Goal: Task Accomplishment & Management: Use online tool/utility

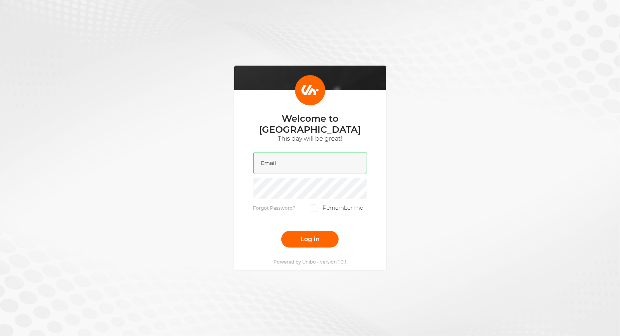
click at [279, 154] on input "email" at bounding box center [310, 163] width 114 height 22
type input "[PERSON_NAME][EMAIL_ADDRESS][DOMAIN_NAME]"
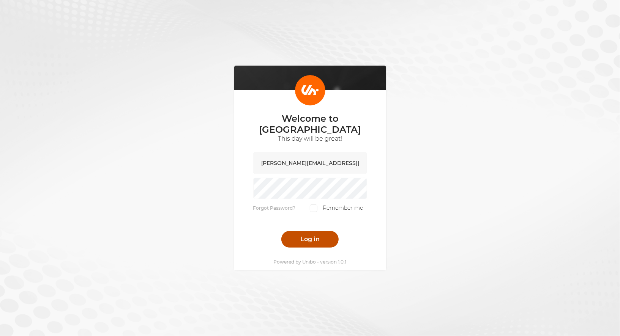
click at [306, 231] on button "Log in" at bounding box center [309, 239] width 57 height 17
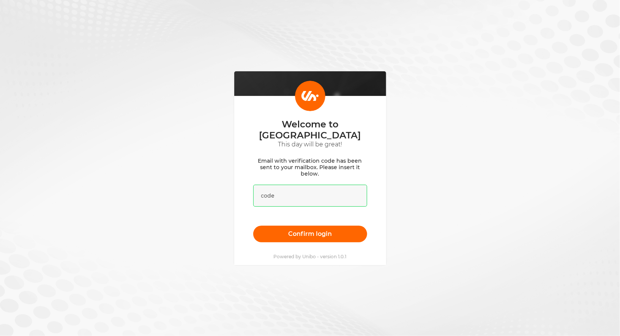
click at [270, 189] on input "text" at bounding box center [310, 196] width 114 height 22
paste input "879840"
type input "879840"
click at [324, 237] on div "Welcome to [GEOGRAPHIC_DATA] This day will be great! Email with verification co…" at bounding box center [310, 180] width 152 height 169
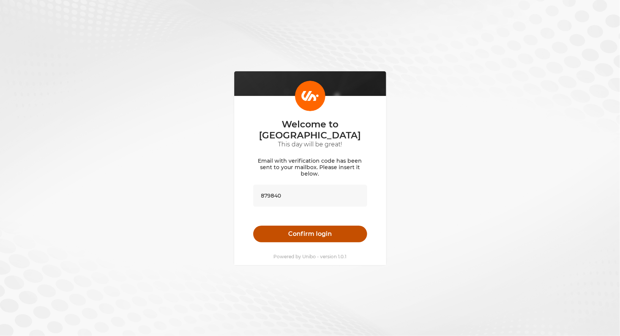
drag, startPoint x: 324, startPoint y: 231, endPoint x: 315, endPoint y: 229, distance: 9.4
click at [324, 231] on button "Confirm login" at bounding box center [310, 234] width 114 height 17
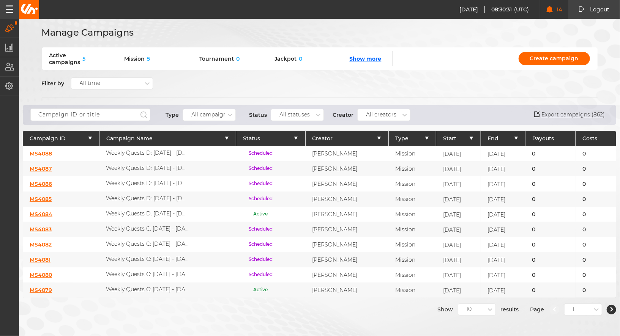
click at [210, 113] on div "All campaigns" at bounding box center [210, 115] width 38 height 6
click at [216, 156] on div "Tournament" at bounding box center [209, 163] width 52 height 14
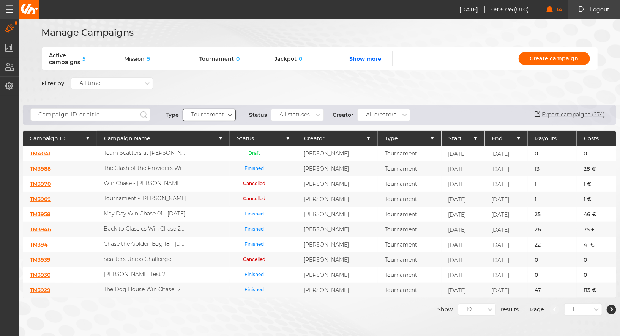
click at [45, 166] on link "TM3988" at bounding box center [40, 169] width 21 height 7
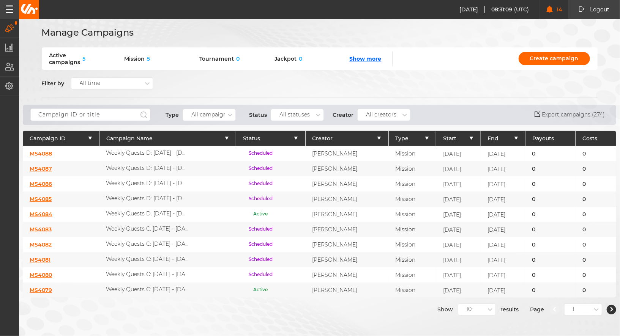
drag, startPoint x: 292, startPoint y: 114, endPoint x: 207, endPoint y: 117, distance: 85.1
click at [292, 114] on div "All statuses" at bounding box center [294, 115] width 30 height 6
click at [200, 117] on div "All campaigns" at bounding box center [210, 115] width 38 height 6
click at [225, 156] on div "Tournament" at bounding box center [209, 163] width 52 height 14
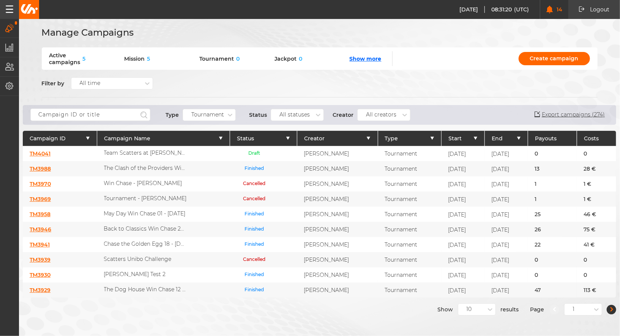
click at [611, 305] on button "button" at bounding box center [611, 309] width 9 height 9
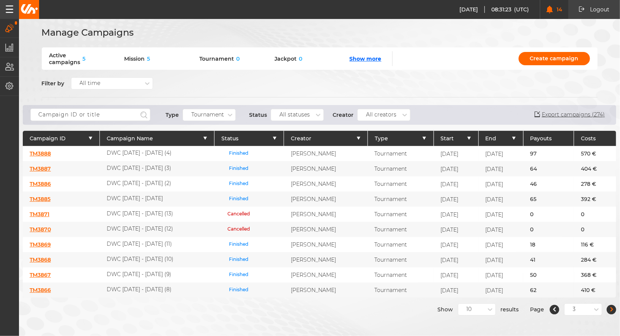
click at [611, 305] on button "button" at bounding box center [611, 309] width 9 height 9
click at [611, 308] on icon "button" at bounding box center [611, 310] width 3 height 5
click at [35, 183] on link "TM3827" at bounding box center [40, 184] width 21 height 7
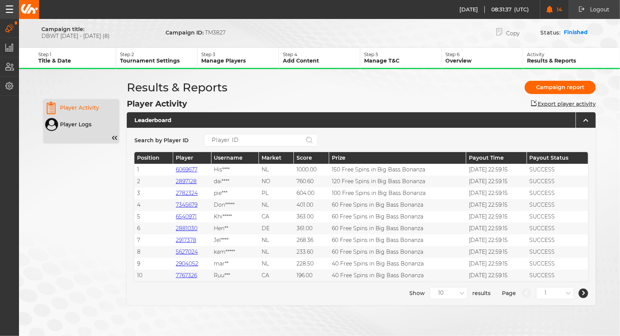
drag, startPoint x: 546, startPoint y: 54, endPoint x: 534, endPoint y: 58, distance: 12.6
click at [546, 54] on p "Activity" at bounding box center [565, 55] width 77 height 6
click at [64, 57] on p "Step 1" at bounding box center [77, 55] width 77 height 6
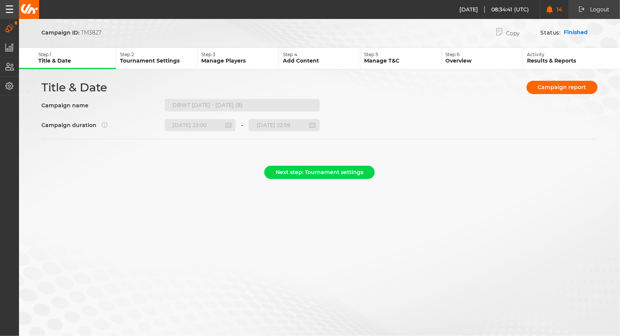
click at [29, 9] on img at bounding box center [29, 8] width 18 height 9
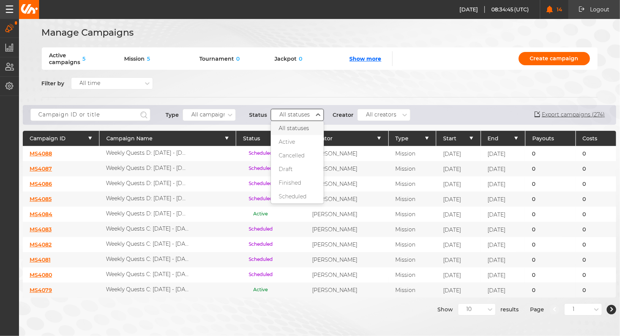
click at [295, 117] on div "All statuses" at bounding box center [294, 115] width 30 height 6
click at [303, 180] on div "Finished" at bounding box center [297, 183] width 52 height 14
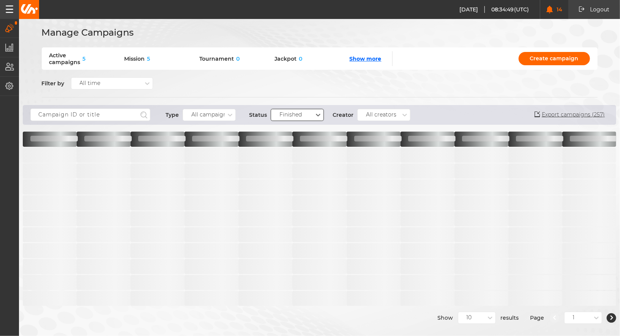
click at [220, 113] on div "All campaigns" at bounding box center [210, 115] width 38 height 6
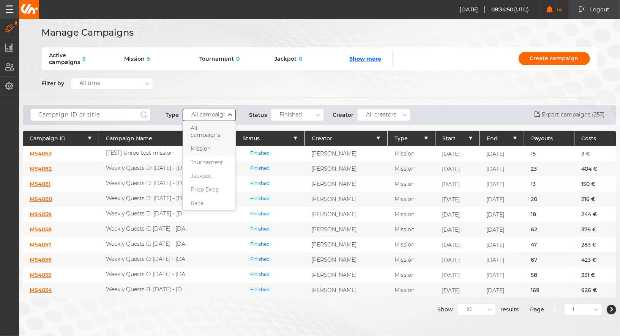
click at [214, 142] on div "Mission" at bounding box center [209, 149] width 52 height 14
click at [44, 167] on link "MS4062" at bounding box center [41, 169] width 22 height 7
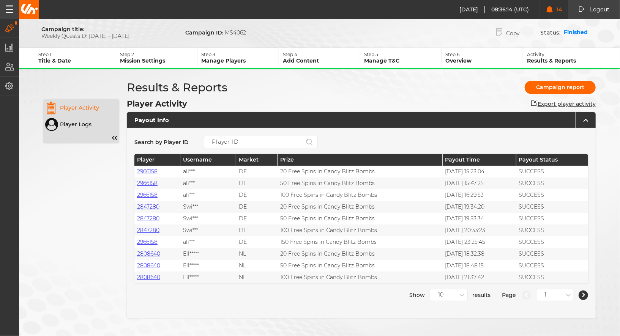
click at [36, 9] on img at bounding box center [29, 8] width 18 height 9
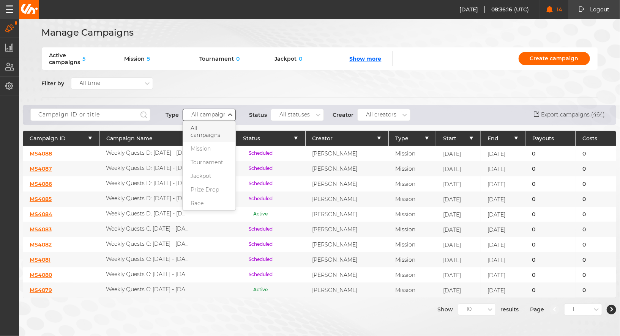
click at [213, 116] on div "All campaigns" at bounding box center [210, 115] width 38 height 6
click at [221, 183] on div "Prize Drop" at bounding box center [209, 190] width 52 height 14
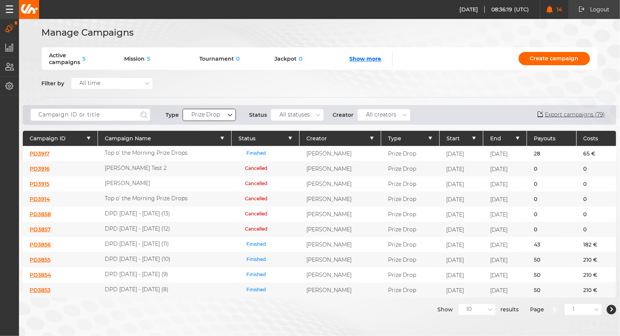
click at [44, 241] on link "PD3856" at bounding box center [40, 244] width 21 height 7
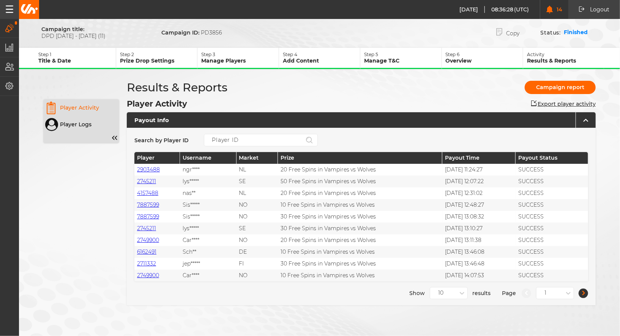
click at [581, 291] on button "button" at bounding box center [583, 293] width 9 height 9
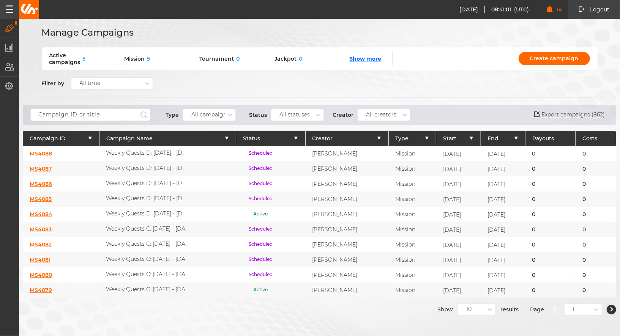
click at [198, 114] on div "All campaigns" at bounding box center [210, 115] width 38 height 6
click at [221, 156] on div "Tournament" at bounding box center [209, 163] width 52 height 14
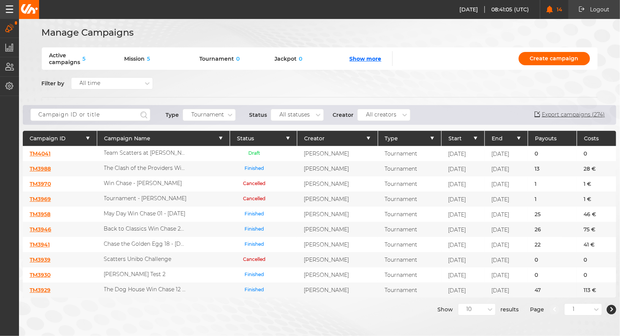
click at [48, 169] on link "TM3988" at bounding box center [40, 169] width 21 height 7
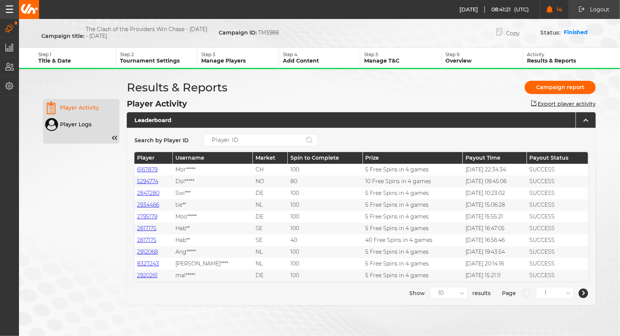
click at [153, 57] on p "Tournament Settings" at bounding box center [158, 60] width 77 height 7
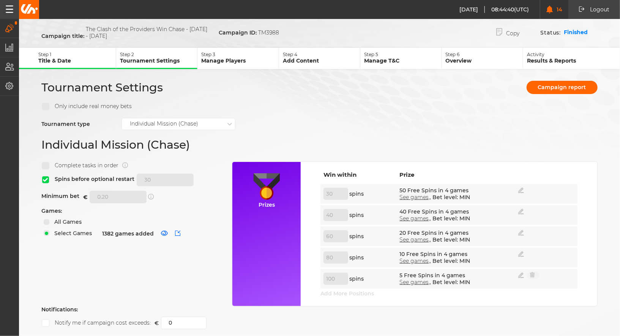
click at [219, 57] on p "Manage Players" at bounding box center [239, 60] width 77 height 7
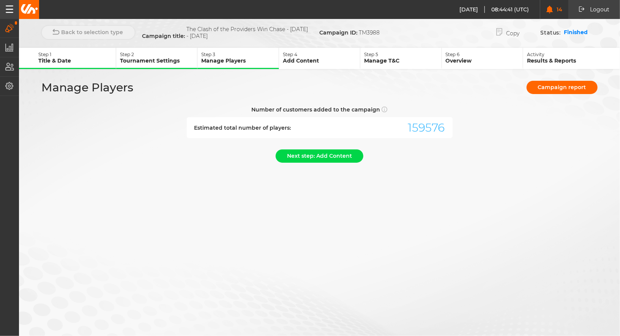
drag, startPoint x: 322, startPoint y: 60, endPoint x: 316, endPoint y: 59, distance: 5.4
click at [322, 60] on p "Add Content" at bounding box center [321, 60] width 77 height 7
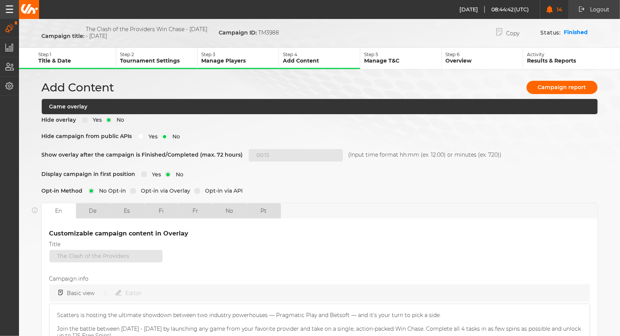
click at [192, 54] on p "Step 2" at bounding box center [158, 55] width 77 height 6
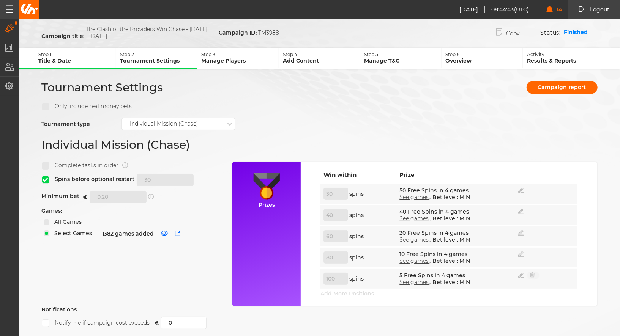
click at [56, 53] on p "Step 1" at bounding box center [77, 55] width 77 height 6
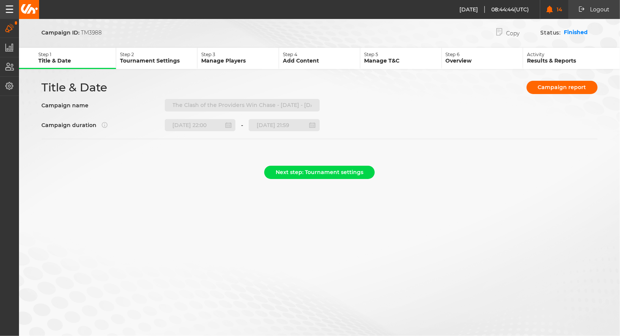
click at [416, 69] on form "Campaign ID: TM3988 Copy Status: Finished Step 1 Title & Date Step 2 Tournament…" at bounding box center [319, 104] width 601 height 158
drag, startPoint x: 454, startPoint y: 58, endPoint x: 524, endPoint y: 57, distance: 70.2
click at [454, 58] on p "Overview" at bounding box center [484, 60] width 77 height 7
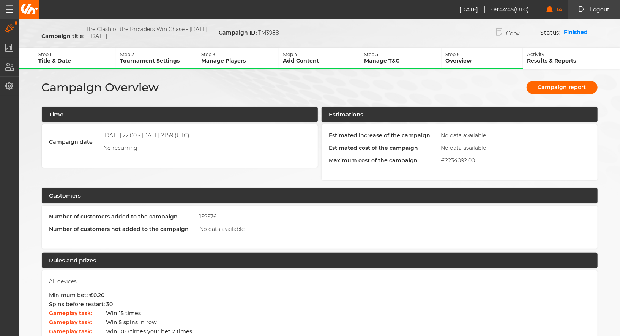
click at [533, 57] on p "Results & Reports" at bounding box center [565, 60] width 77 height 7
